Goal: Information Seeking & Learning: Find contact information

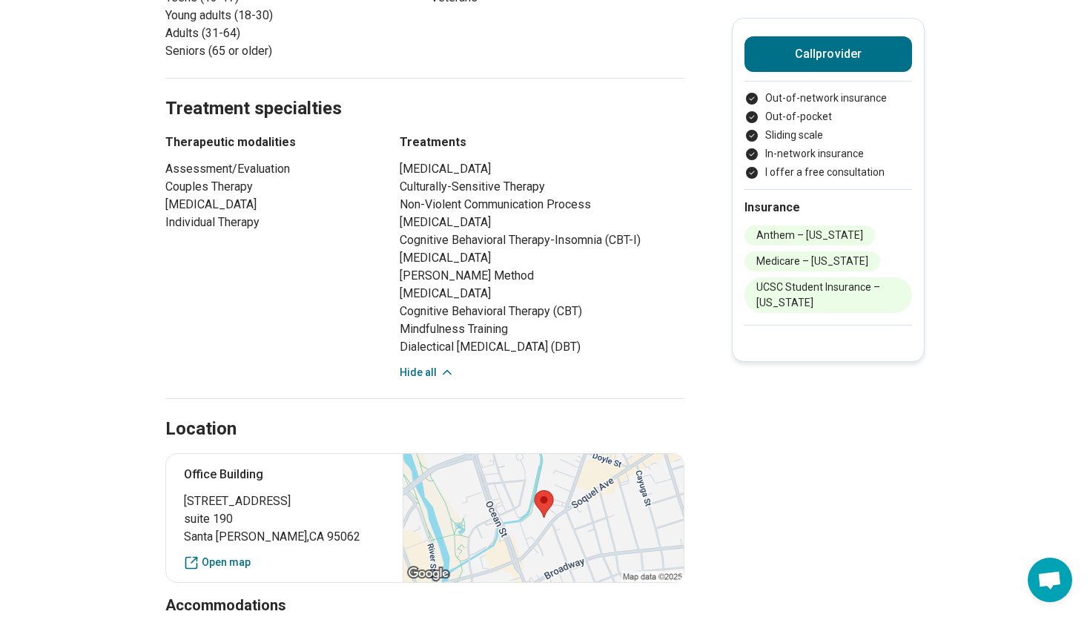
scroll to position [1105, 0]
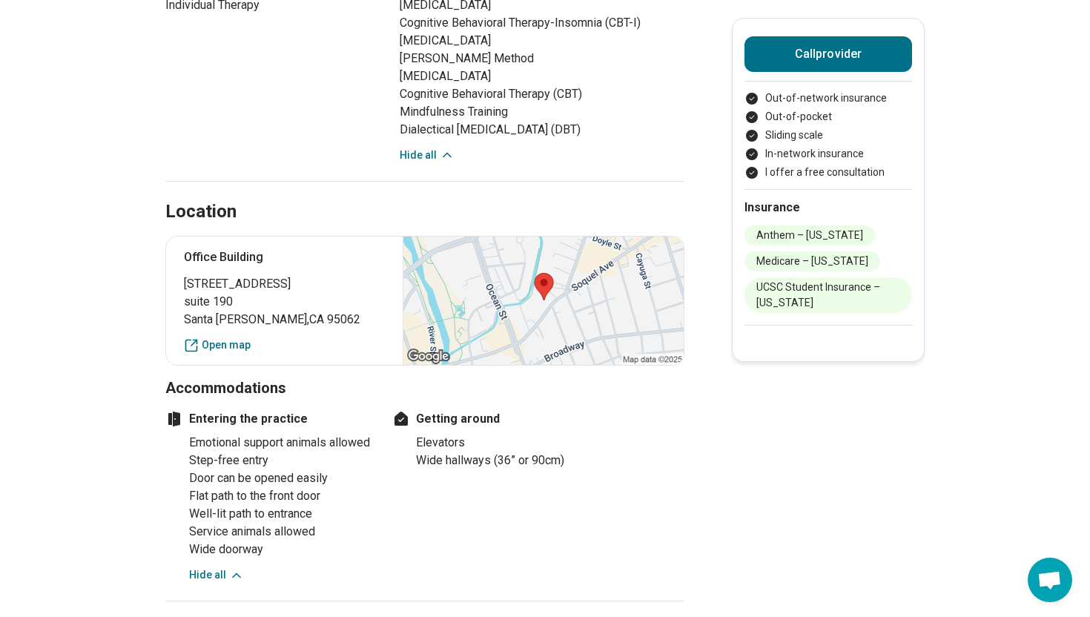
click at [525, 330] on div at bounding box center [543, 301] width 281 height 128
click at [218, 338] on link "Open map" at bounding box center [284, 345] width 201 height 16
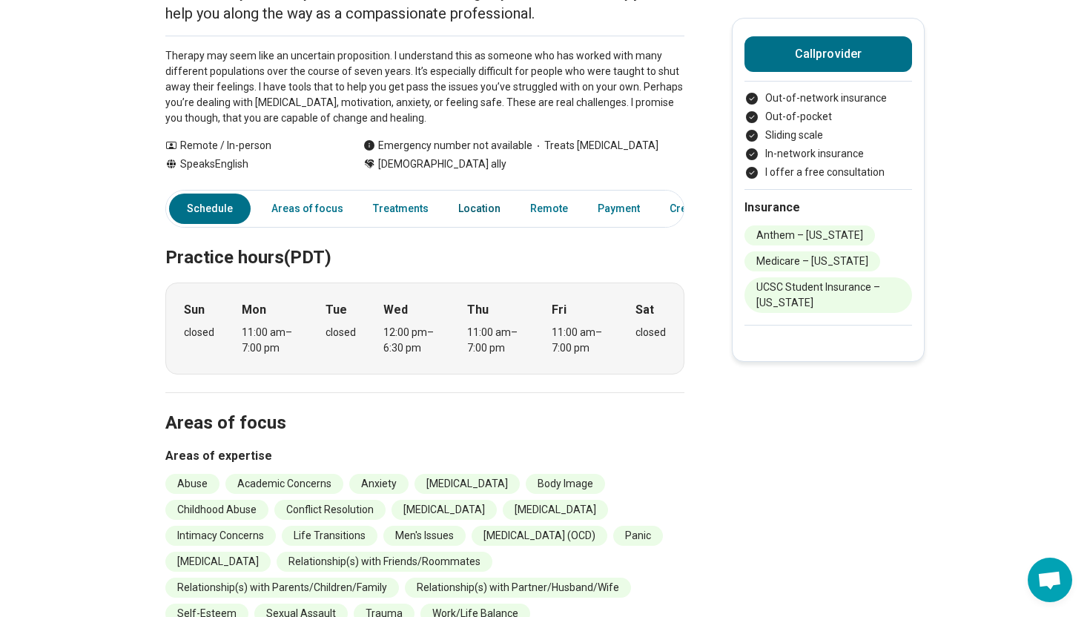
scroll to position [165, 0]
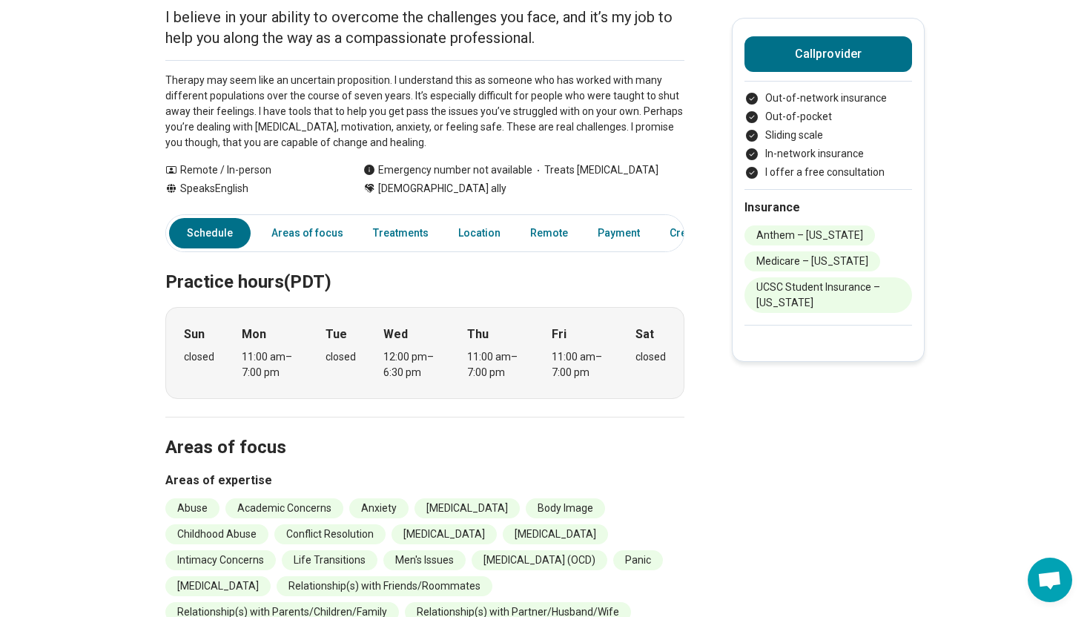
drag, startPoint x: 336, startPoint y: 352, endPoint x: 349, endPoint y: 357, distance: 13.4
click at [349, 357] on div "closed" at bounding box center [341, 357] width 30 height 16
click at [387, 357] on div "12:00 pm – 6:30 pm" at bounding box center [411, 364] width 57 height 31
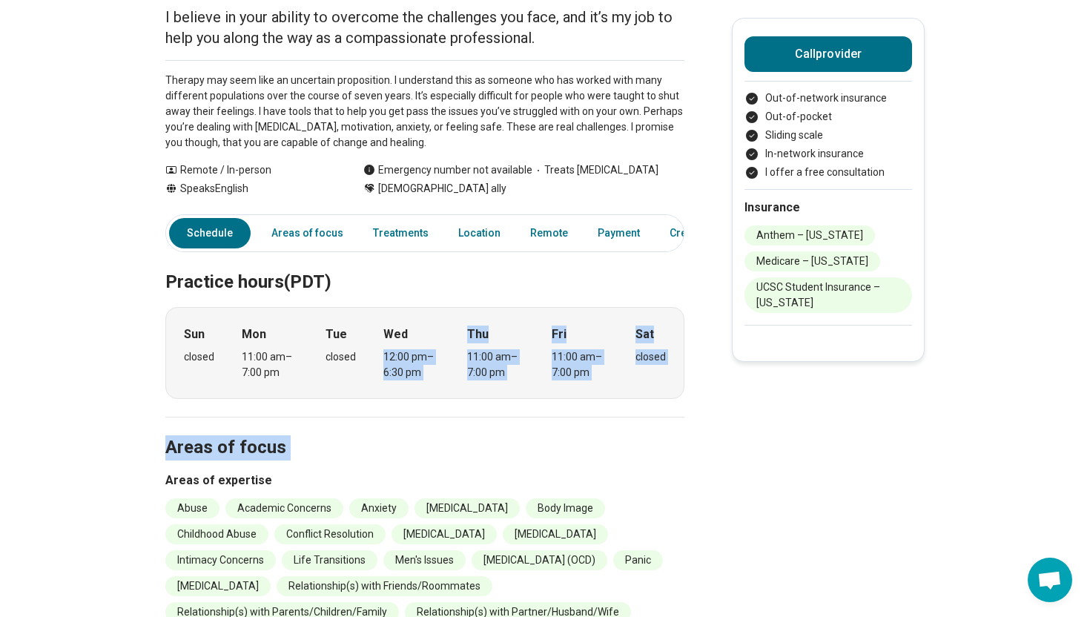
drag, startPoint x: 380, startPoint y: 353, endPoint x: 435, endPoint y: 461, distance: 121.7
click at [435, 461] on section "Areas of focus Areas of expertise Abuse Academic Concerns Anxiety Bipolar Disor…" at bounding box center [424, 609] width 519 height 384
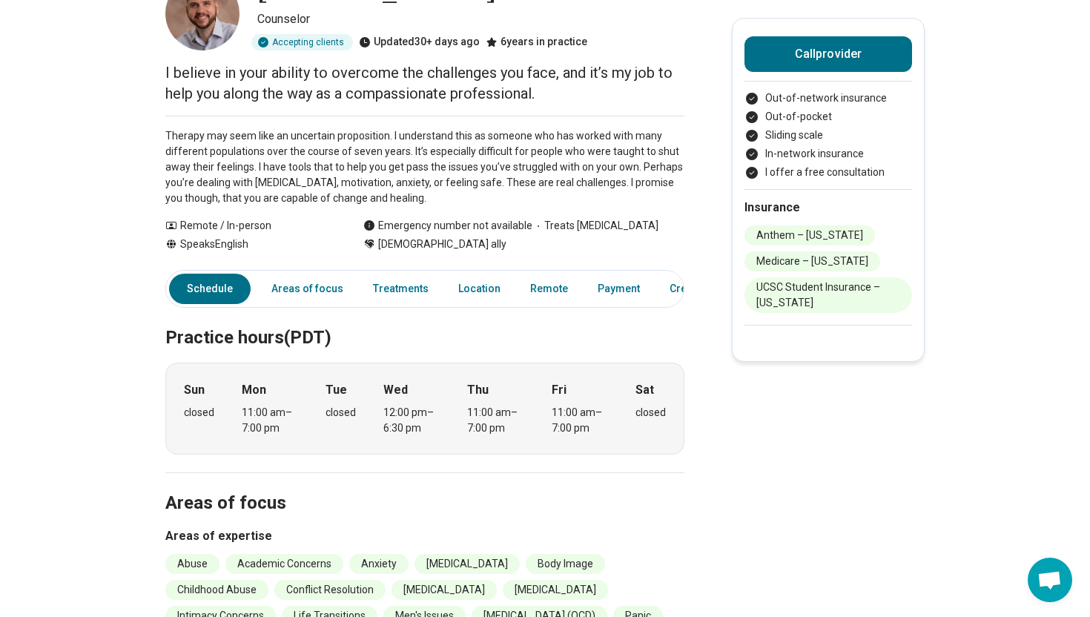
scroll to position [113, 0]
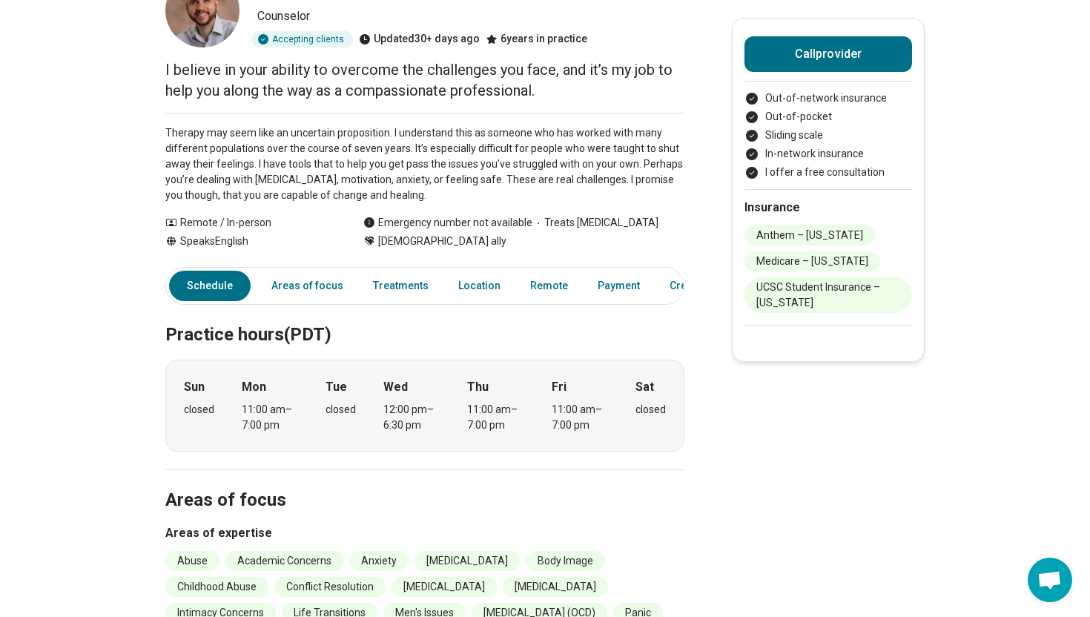
click at [778, 301] on li "UCSC Student Insurance – California" at bounding box center [828, 295] width 168 height 36
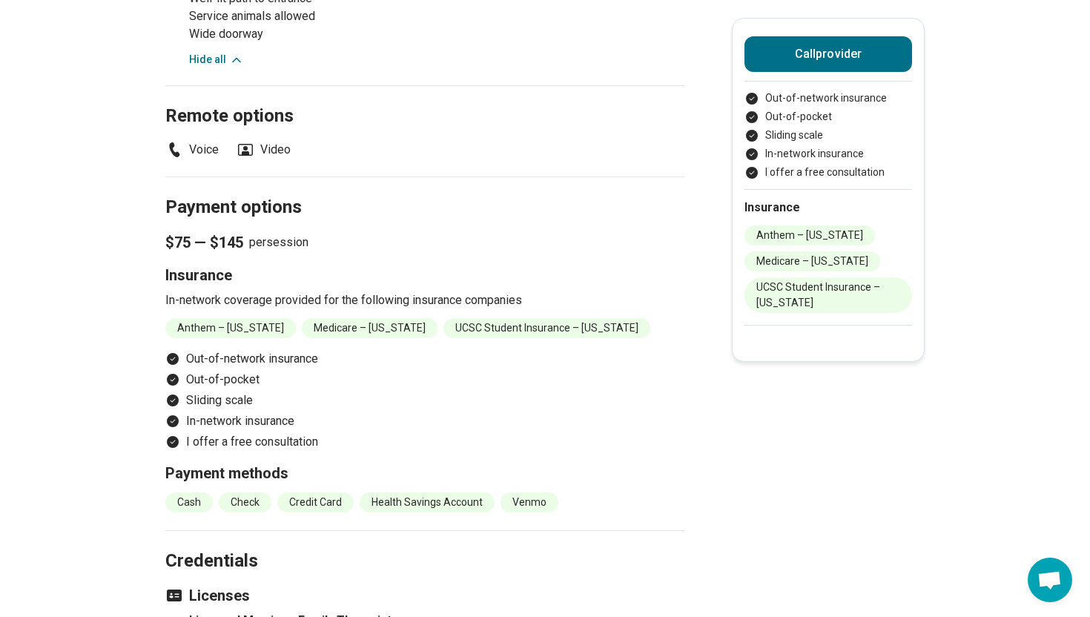
scroll to position [1611, 0]
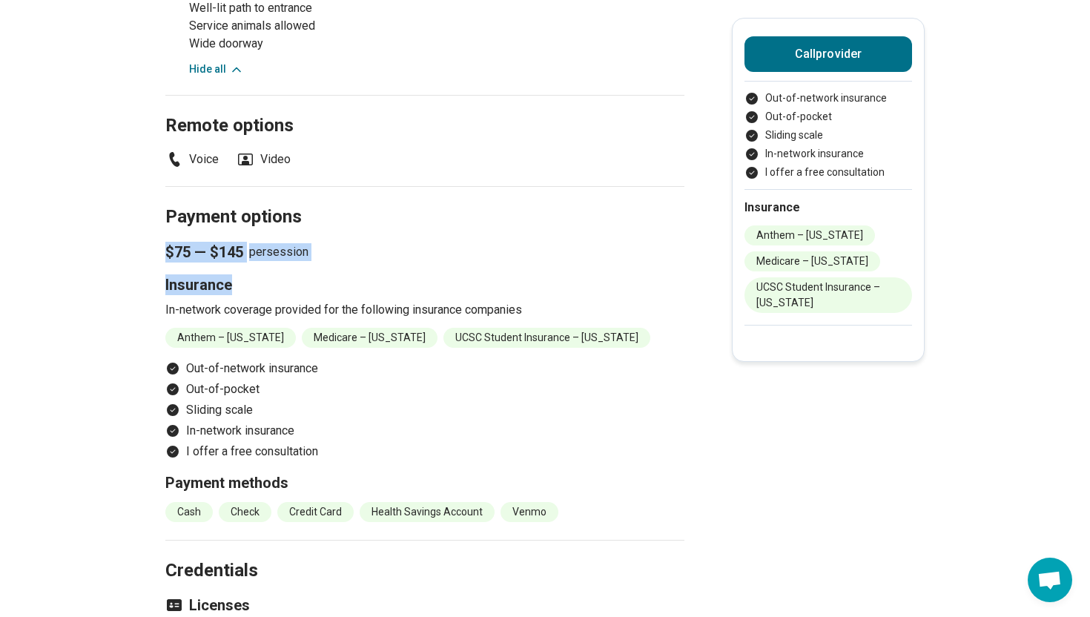
drag, startPoint x: 134, startPoint y: 274, endPoint x: 523, endPoint y: 295, distance: 389.8
click at [451, 262] on p "$75 — $145 per session" at bounding box center [424, 252] width 519 height 21
drag, startPoint x: 130, startPoint y: 271, endPoint x: 371, endPoint y: 271, distance: 241.0
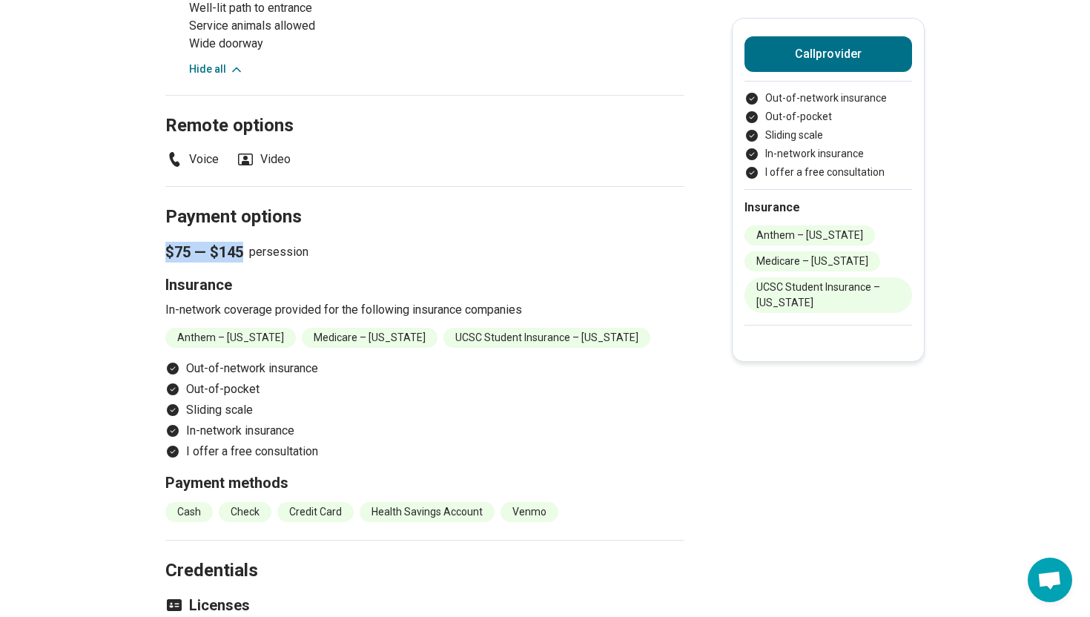
click at [371, 262] on p "$75 — $145 per session" at bounding box center [424, 252] width 519 height 21
click at [443, 348] on li "UCSC Student Insurance – California" at bounding box center [546, 338] width 207 height 20
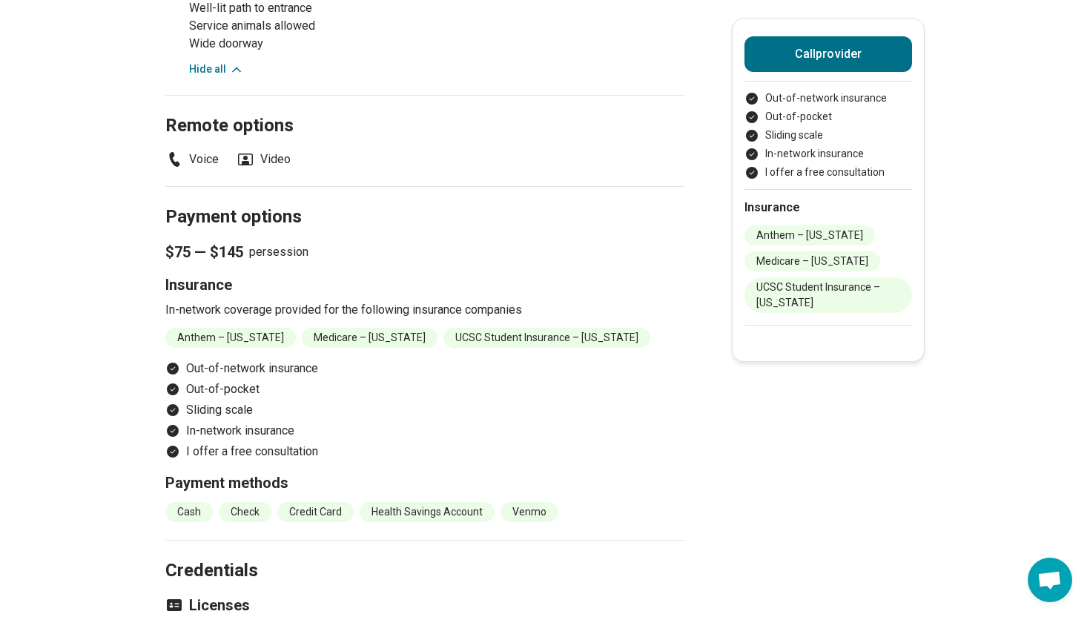
click at [453, 348] on li "UCSC Student Insurance – California" at bounding box center [546, 338] width 207 height 20
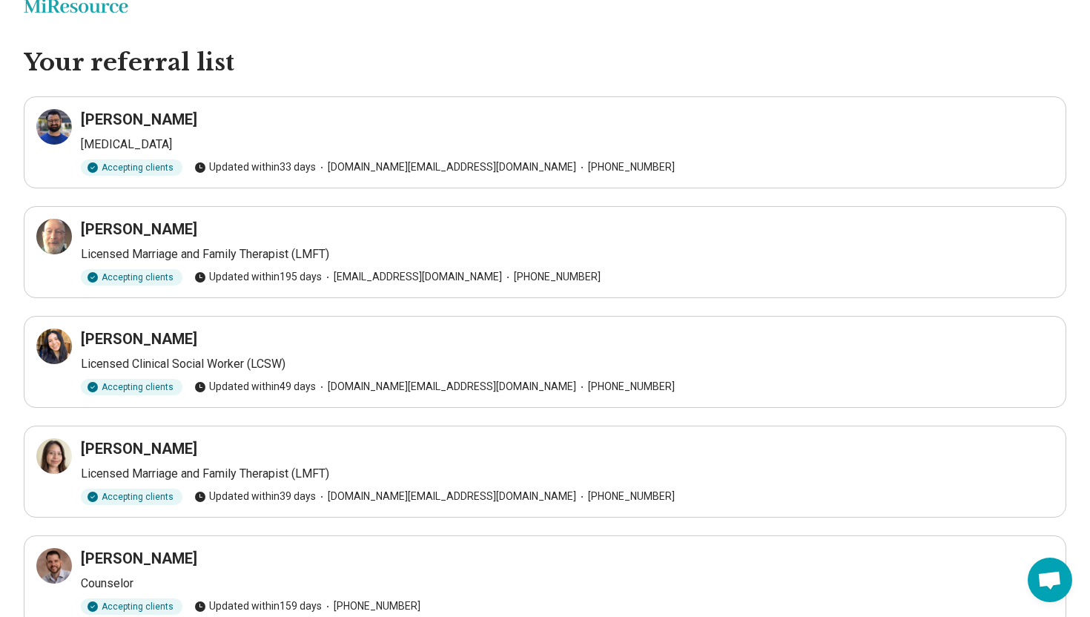
scroll to position [24, 0]
